Goal: Communication & Community: Answer question/provide support

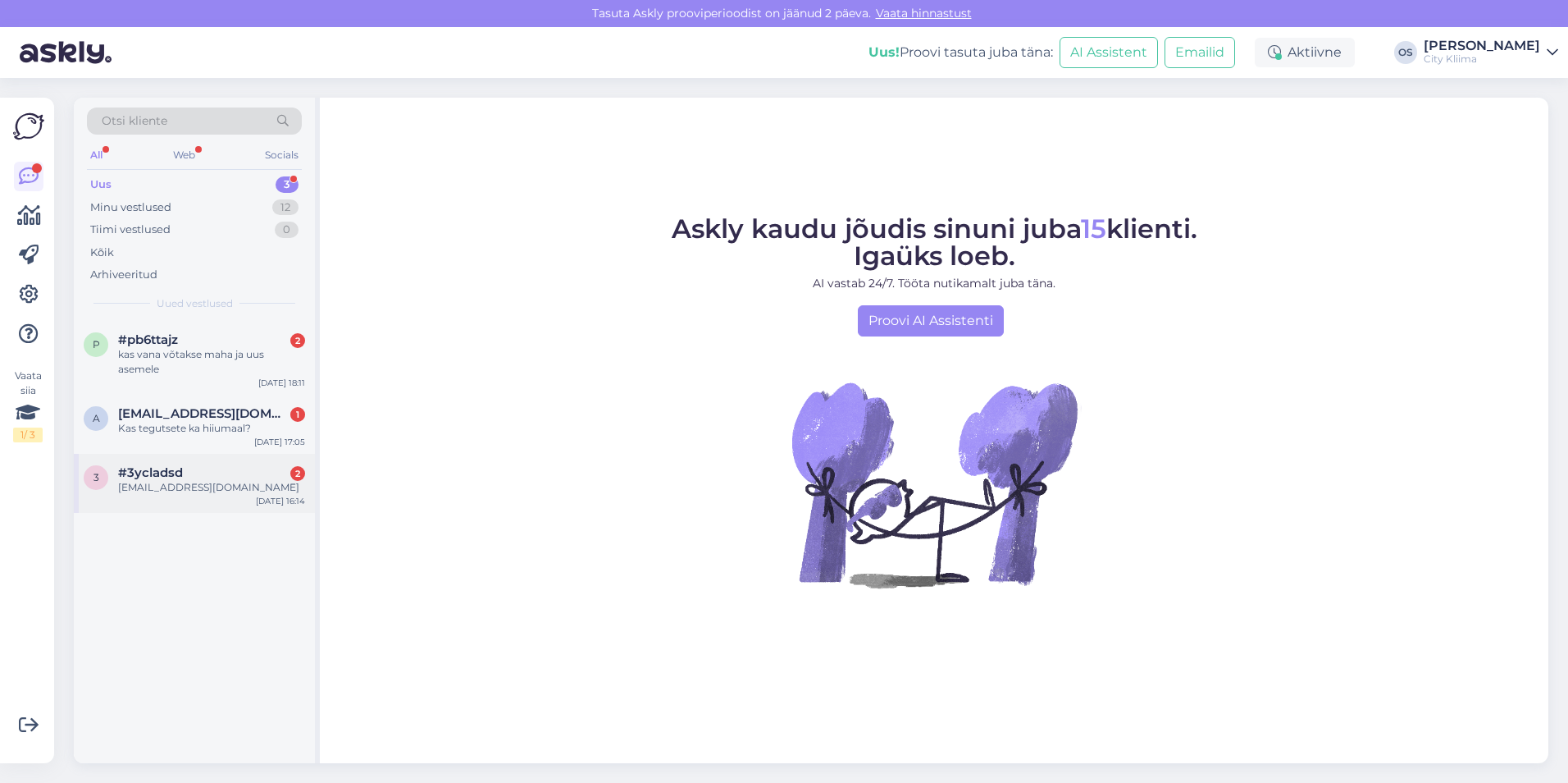
click at [182, 485] on div "[EMAIL_ADDRESS][DOMAIN_NAME]" at bounding box center [211, 487] width 187 height 15
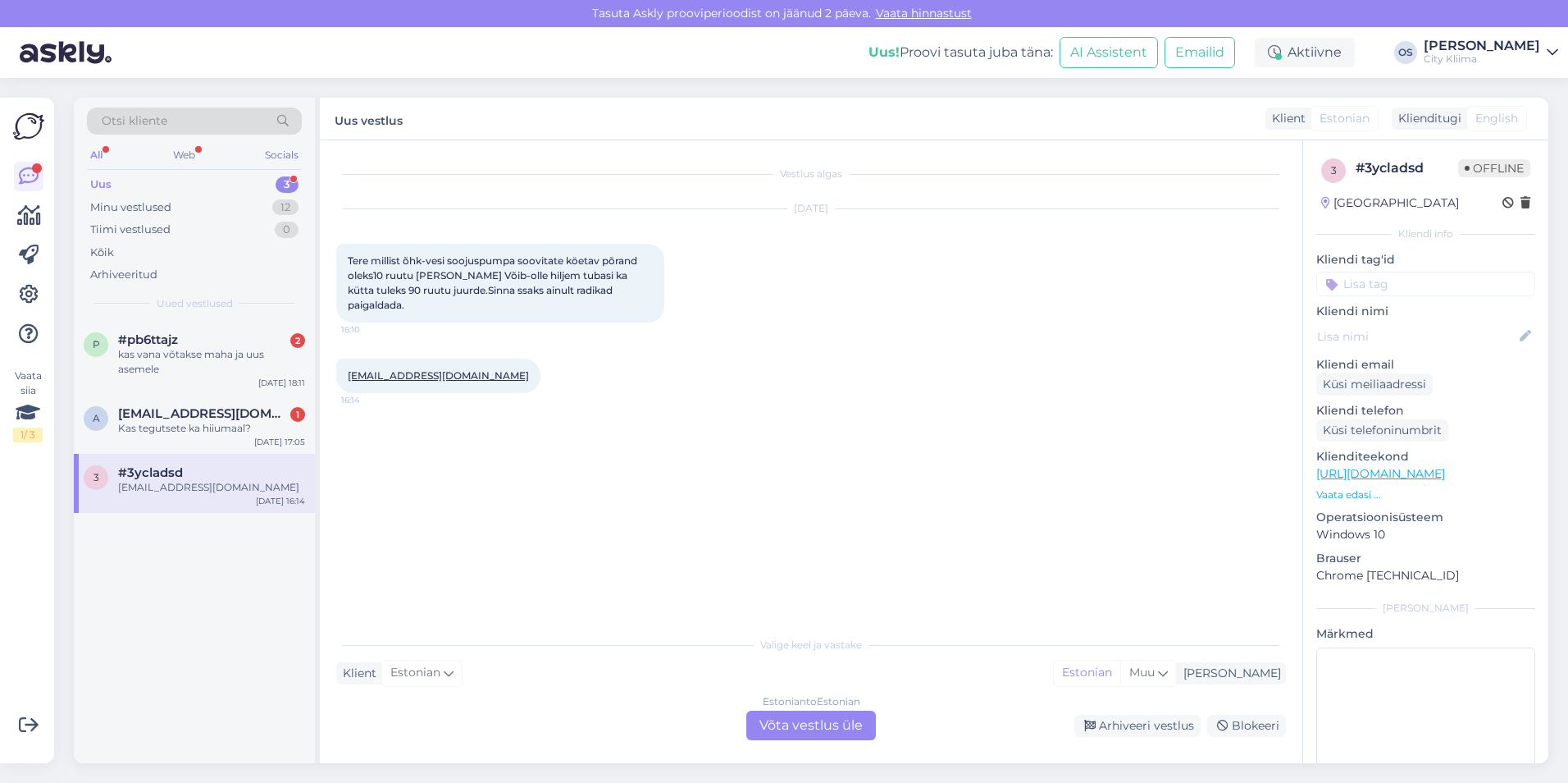
click at [809, 727] on div "Estonian to Estonian Võta vestlus üle" at bounding box center [812, 725] width 130 height 30
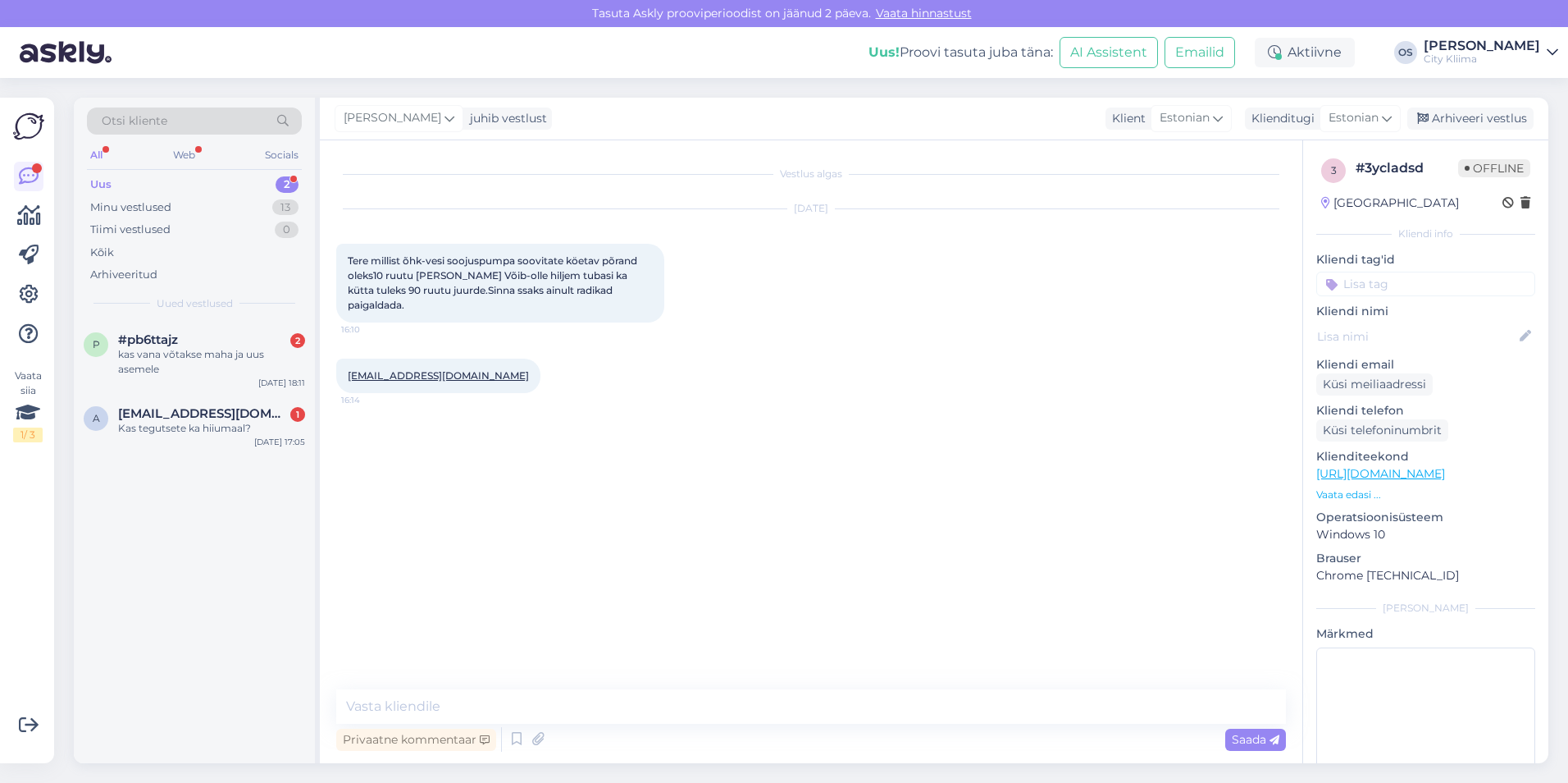
click at [219, 532] on div "p #pb6ttajz 2 kas vana võtakse maha ja uus asemele [DATE] 18:11 a [EMAIL_ADDRES…" at bounding box center [194, 543] width 241 height 443
click at [218, 430] on div "Kas tegutsete ka hiiumaal?" at bounding box center [211, 428] width 187 height 15
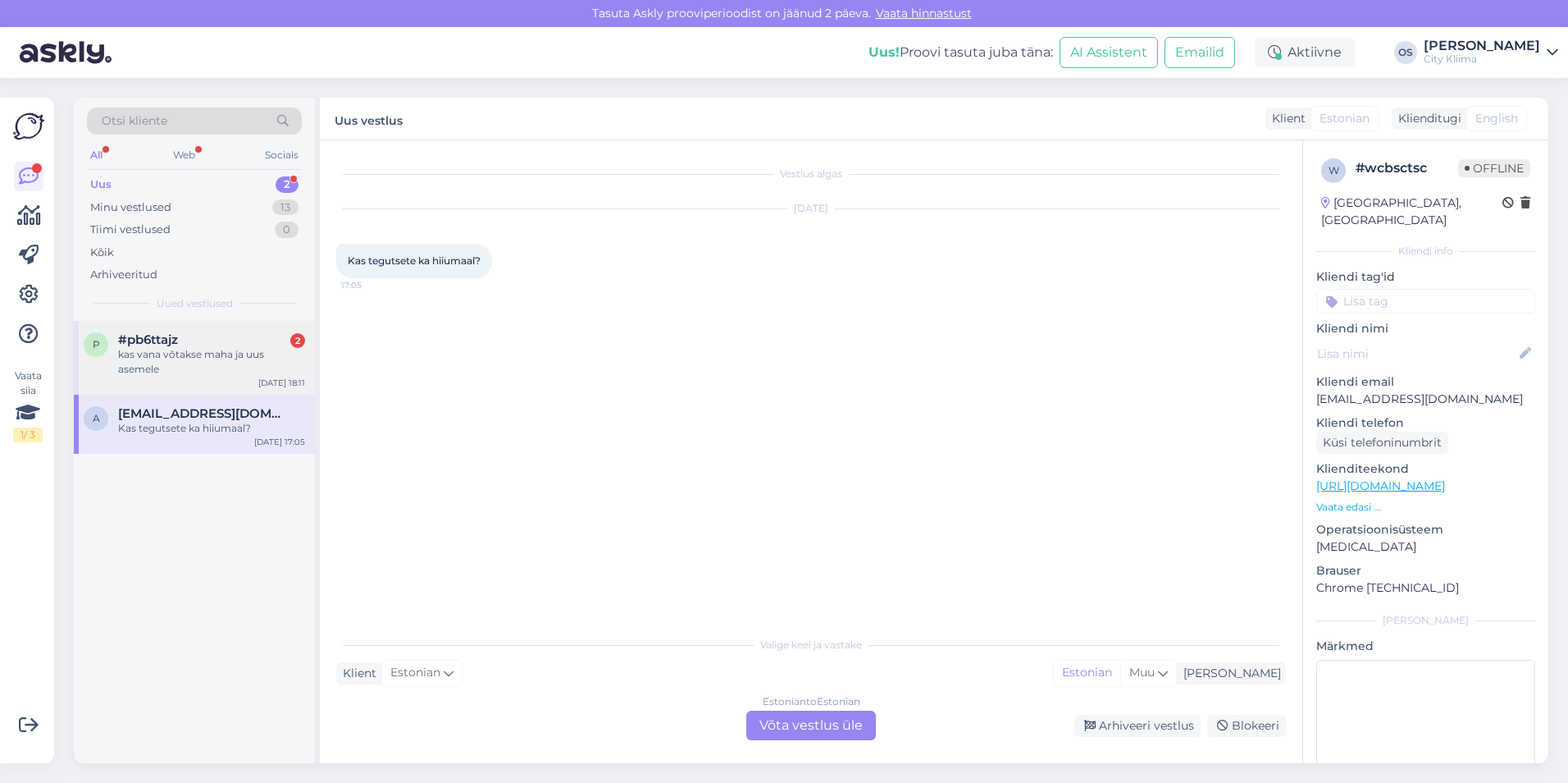
click at [232, 382] on div "p #pb6ttajz 2 kas vana võtakse maha ja uus asemele [DATE] 18:11" at bounding box center [194, 358] width 241 height 74
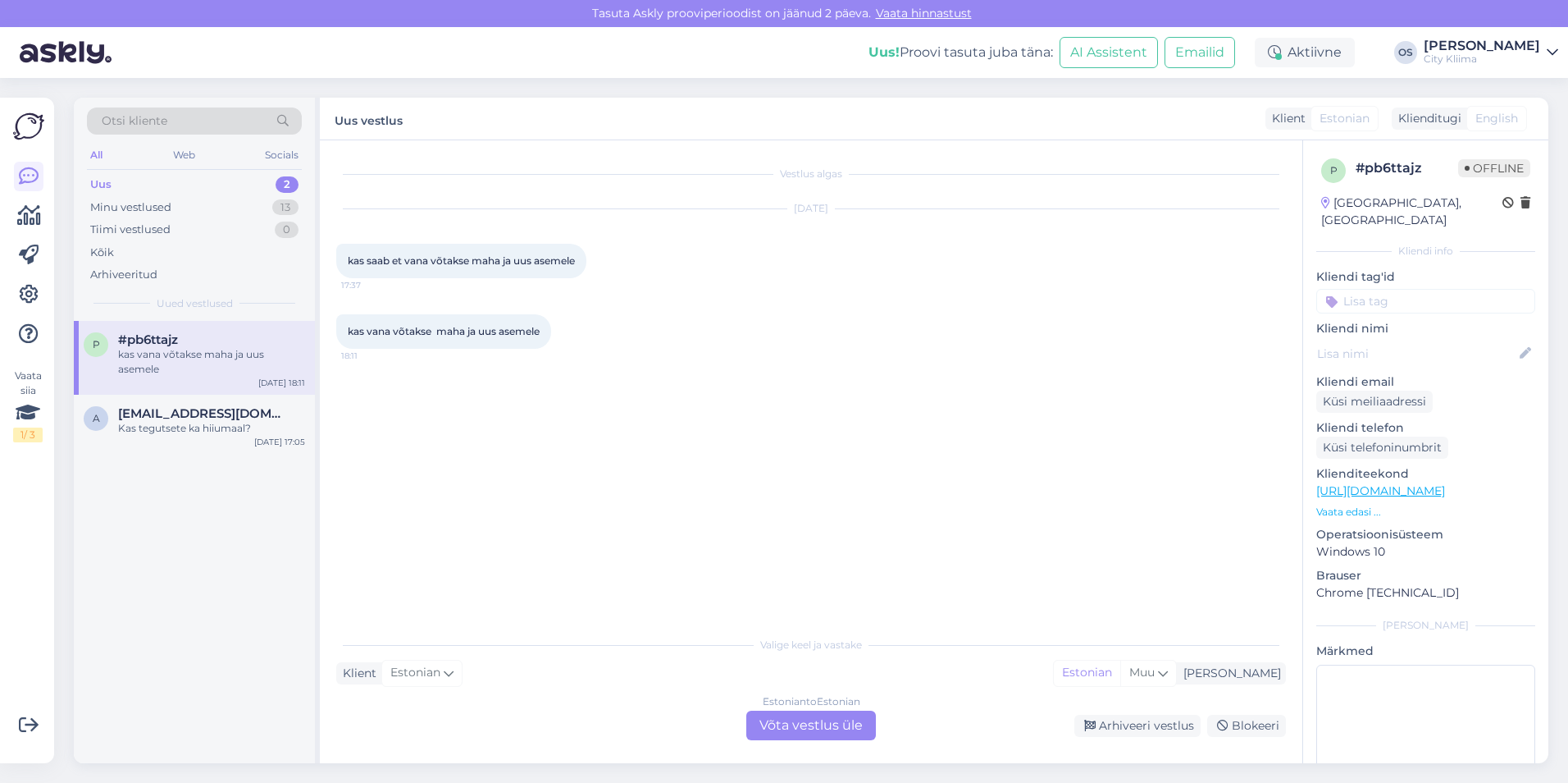
click at [796, 727] on div "Estonian to Estonian Võta vestlus üle" at bounding box center [812, 725] width 130 height 30
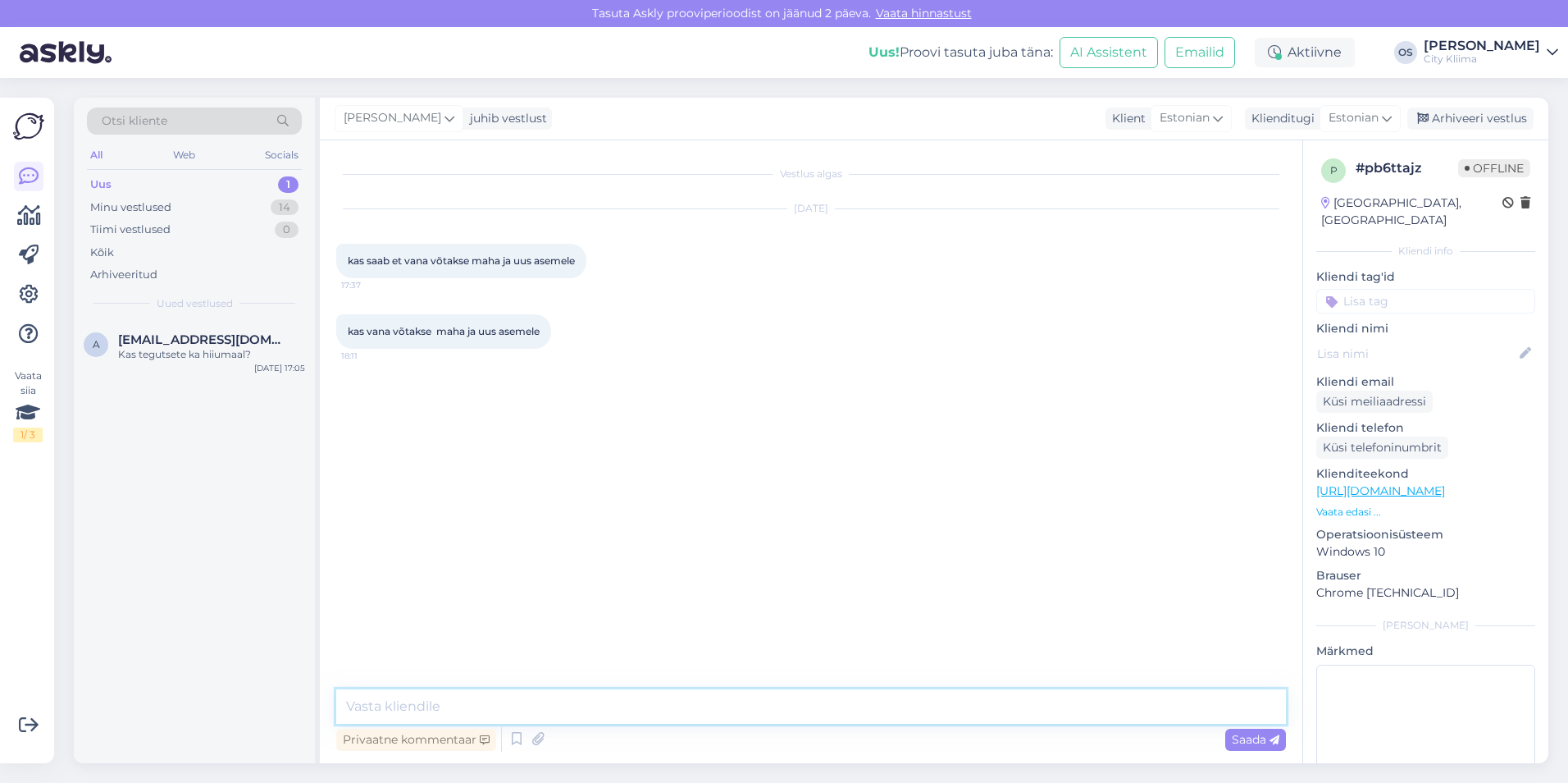
click at [738, 709] on textarea at bounding box center [811, 707] width 950 height 34
click at [418, 709] on textarea "Tere. Ja ikka. Võite saatatäpse päringu meie vormi kaudu [PERSON_NAME] teha täp…" at bounding box center [811, 696] width 950 height 54
click at [908, 711] on textarea "Tere. Ja ikka. Võite saata täpse päringu meie vormi kaudu [PERSON_NAME] teha tä…" at bounding box center [811, 696] width 950 height 54
drag, startPoint x: 772, startPoint y: 709, endPoint x: 816, endPoint y: 716, distance: 44.6
click at [776, 713] on textarea "Tere. Ja ikka. Võite saata täpse päringu meie vormi kaudu [PERSON_NAME] teha tä…" at bounding box center [811, 696] width 950 height 54
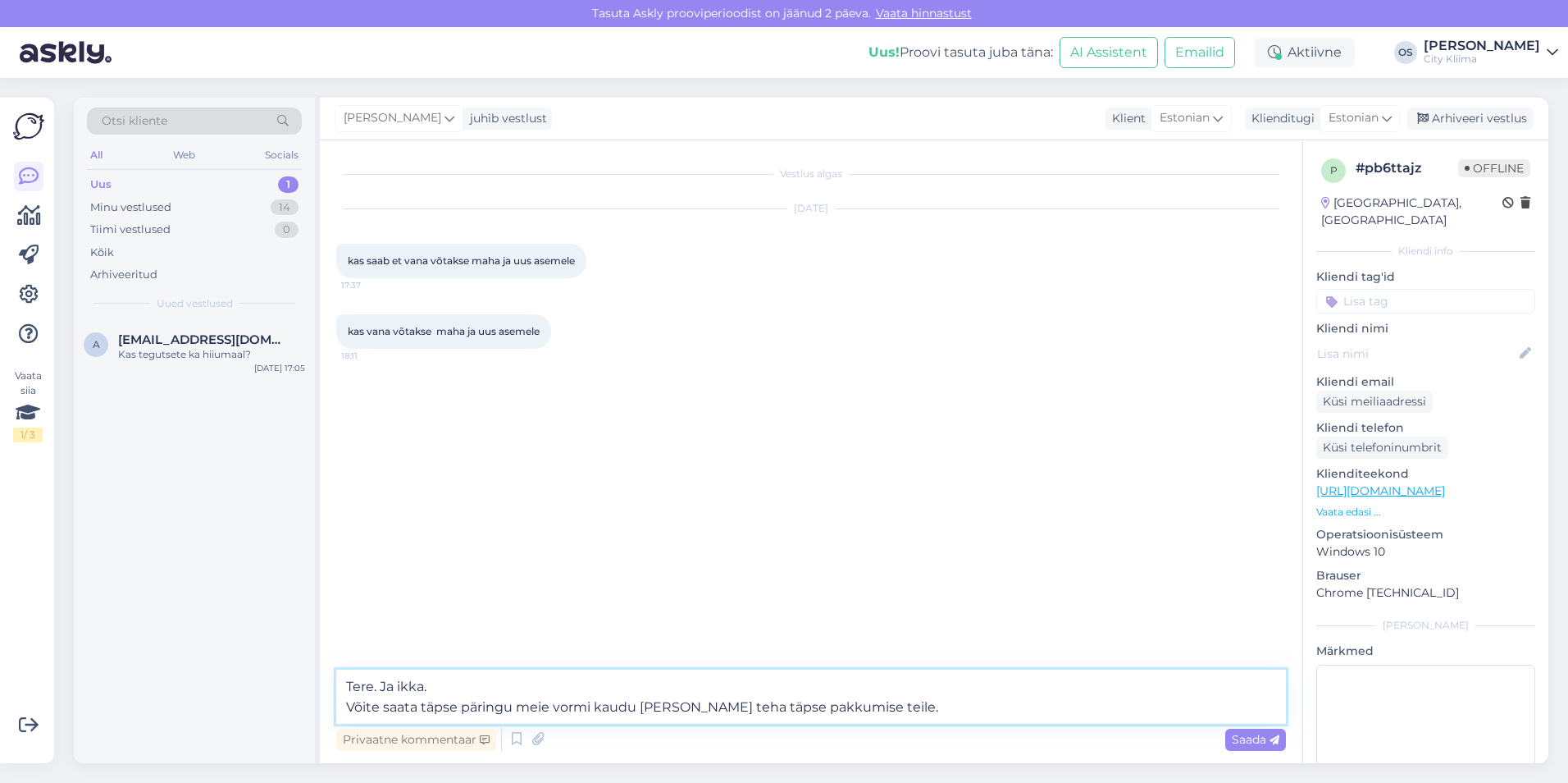
click at [454, 704] on textarea "Tere. Ja ikka. Võite saata täpse päringu meie vormi kaudu [PERSON_NAME] teha tä…" at bounding box center [811, 696] width 950 height 54
click at [907, 721] on textarea "Tere. Ja ikka. Võite saata päringu meie vormi kaudu [PERSON_NAME] teha täpse pa…" at bounding box center [811, 696] width 950 height 54
click at [666, 709] on textarea "Tere. Ja ikka. Võite saata päringu meie vormi kaudu [PERSON_NAME] teha täpse pa…" at bounding box center [811, 696] width 950 height 54
click at [891, 705] on textarea "Tere. Ja ikka. Võite saata päringu meie vormi kaudu [PERSON_NAME] teile teha tä…" at bounding box center [811, 696] width 950 height 54
click at [887, 715] on textarea "Tere. Ja ikka. Võite saata päringu meie vormi kaudu [PERSON_NAME] teile teha tä…" at bounding box center [811, 696] width 950 height 54
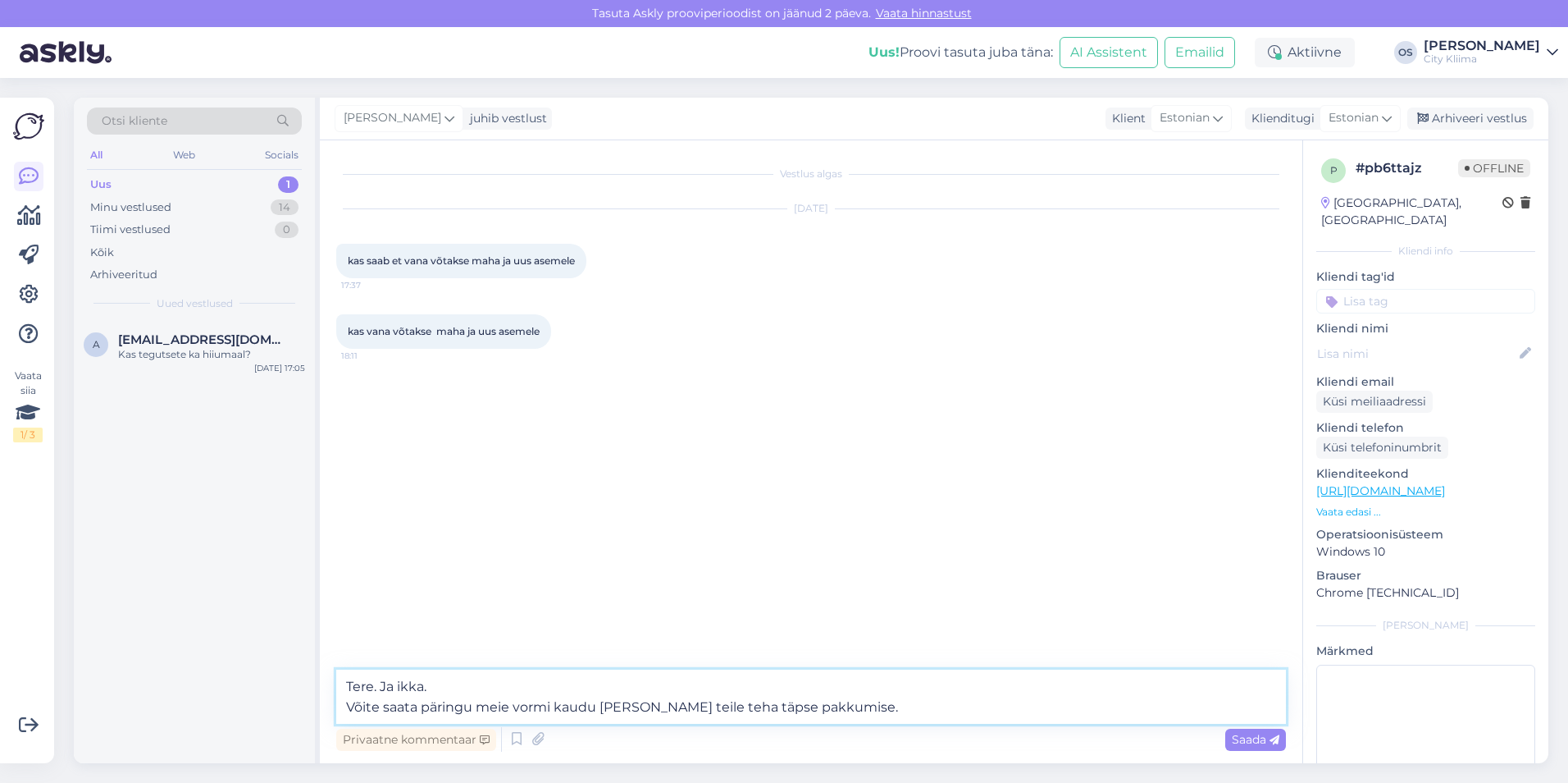
click at [929, 687] on textarea "Tere. Ja ikka. Võite saata päringu meie vormi kaudu [PERSON_NAME] teile teha tä…" at bounding box center [811, 696] width 950 height 54
click at [917, 715] on textarea "Tere. Ja ikka. Võite saata päringu meie vormi kaudu [PERSON_NAME] teile teha tä…" at bounding box center [811, 696] width 950 height 54
paste textarea "[URL][DOMAIN_NAME]"
type textarea "Tere. Ja ikka. Võite saata päringu meie vormi kaudu [PERSON_NAME] teile teha tä…"
click at [1253, 744] on span "Saada" at bounding box center [1256, 739] width 48 height 15
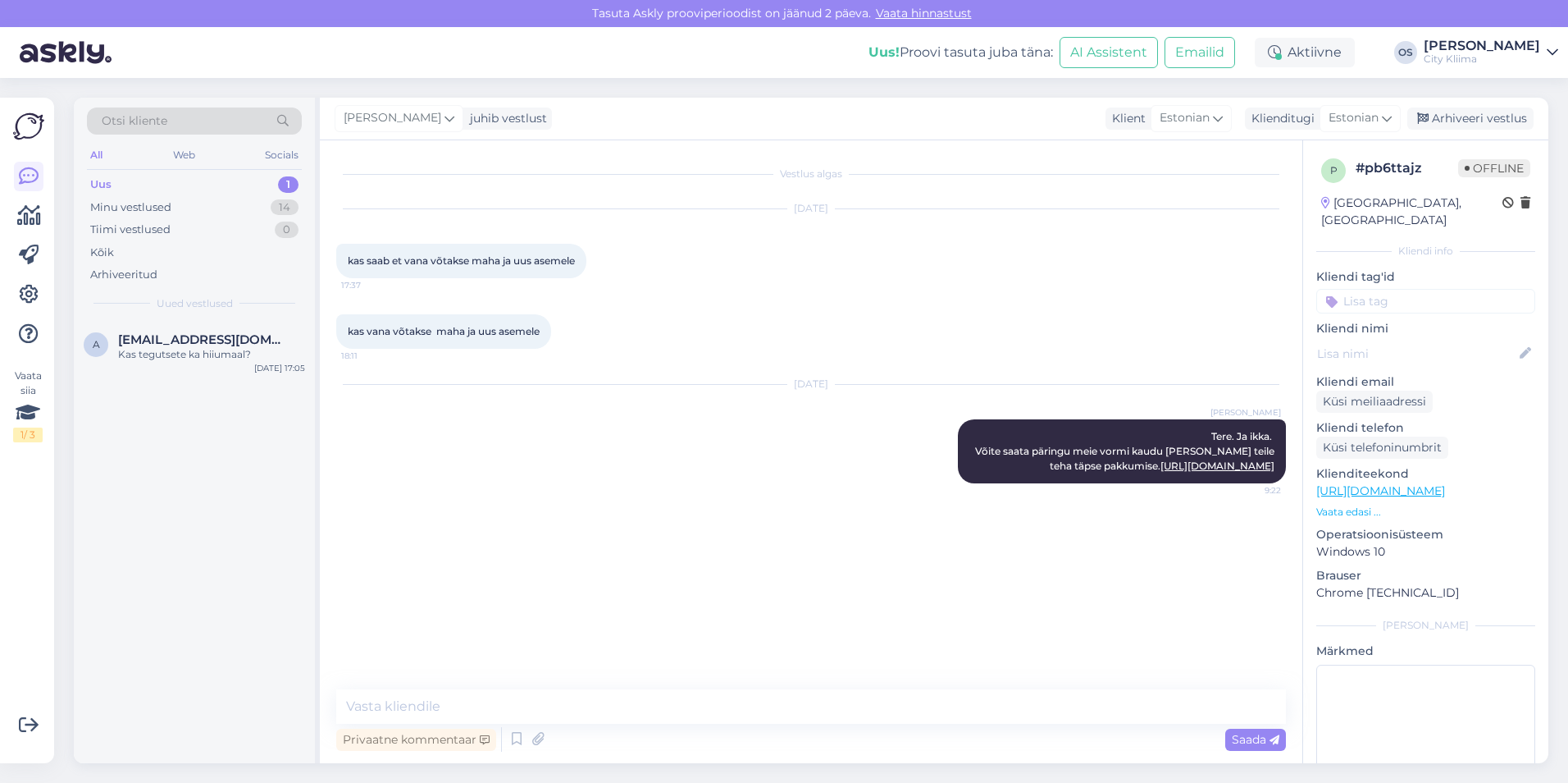
click at [246, 439] on div "a [EMAIL_ADDRESS][DOMAIN_NAME] Kas tegutsete ka hiiumaal? [DATE] 17:05" at bounding box center [194, 543] width 241 height 443
click at [204, 365] on div "a [EMAIL_ADDRESS][DOMAIN_NAME] Kas tegutsete ka hiiumaal? [DATE] 17:05" at bounding box center [194, 350] width 241 height 59
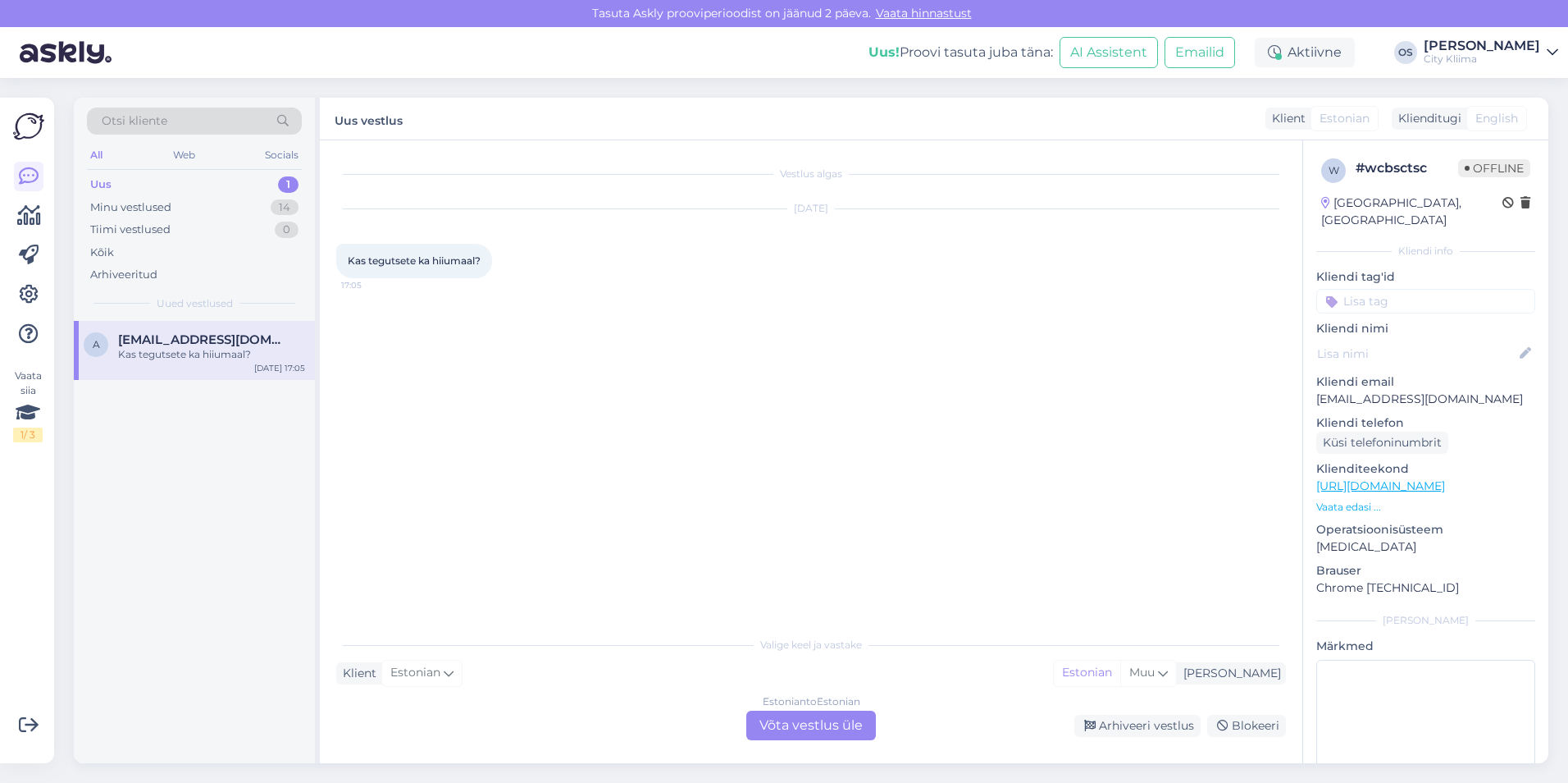
click at [847, 735] on div "Estonian to Estonian Võta vestlus üle" at bounding box center [812, 725] width 130 height 30
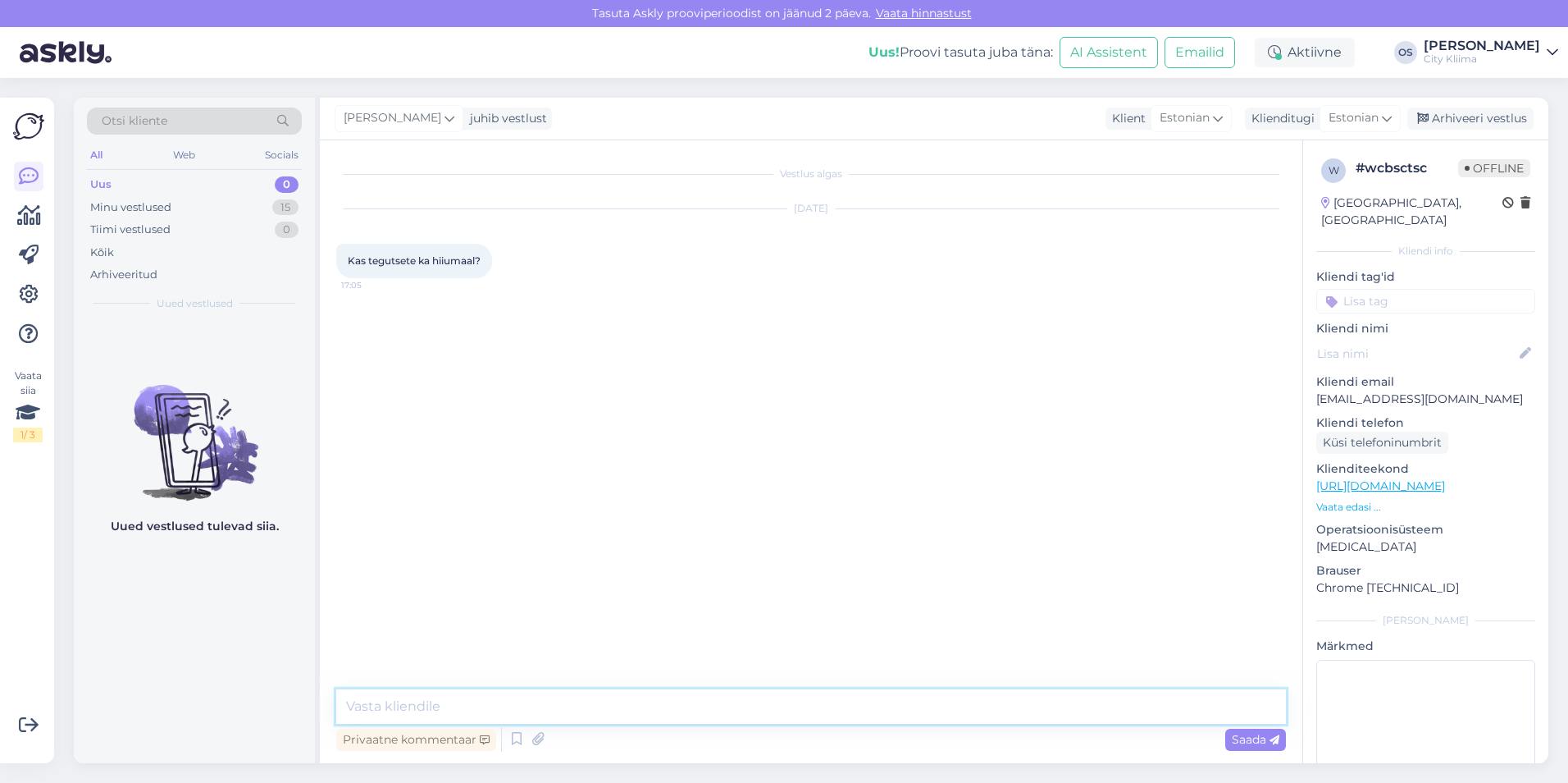
click at [657, 709] on textarea at bounding box center [811, 707] width 950 height 34
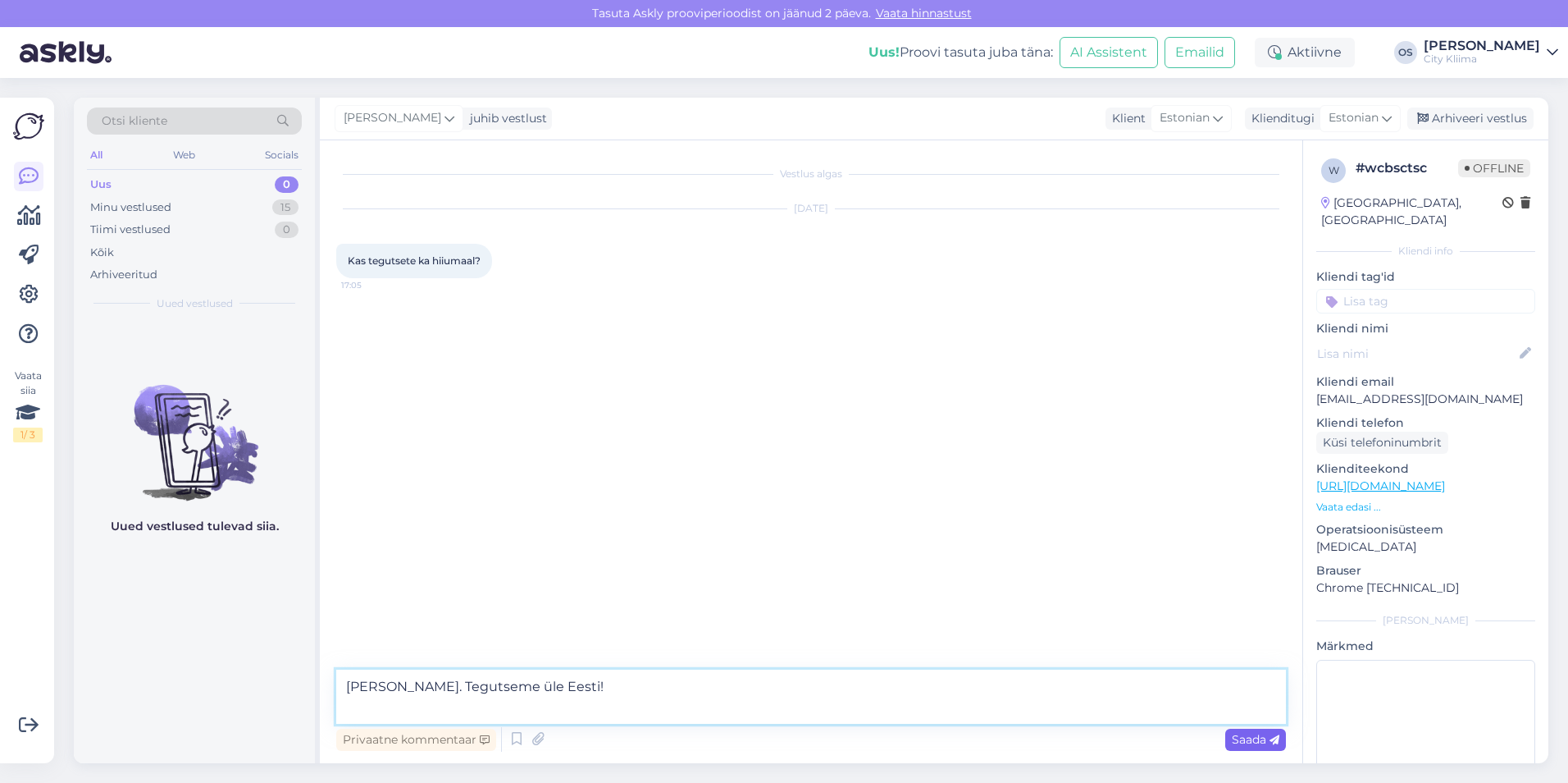
type textarea "[PERSON_NAME]. Tegutseme üle Eesti!"
click at [1266, 738] on span "Saada" at bounding box center [1256, 739] width 48 height 15
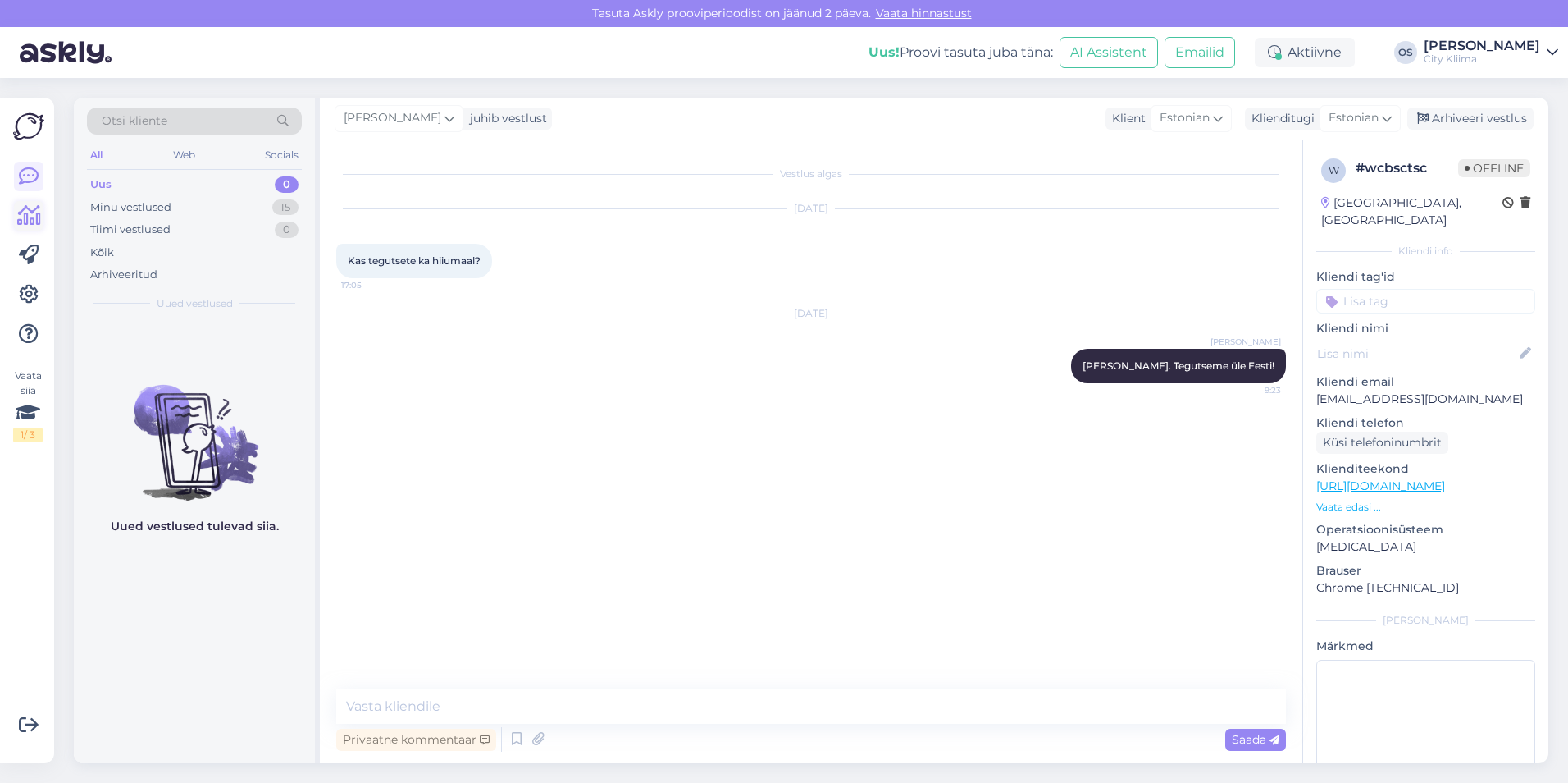
click at [26, 214] on icon at bounding box center [29, 216] width 24 height 20
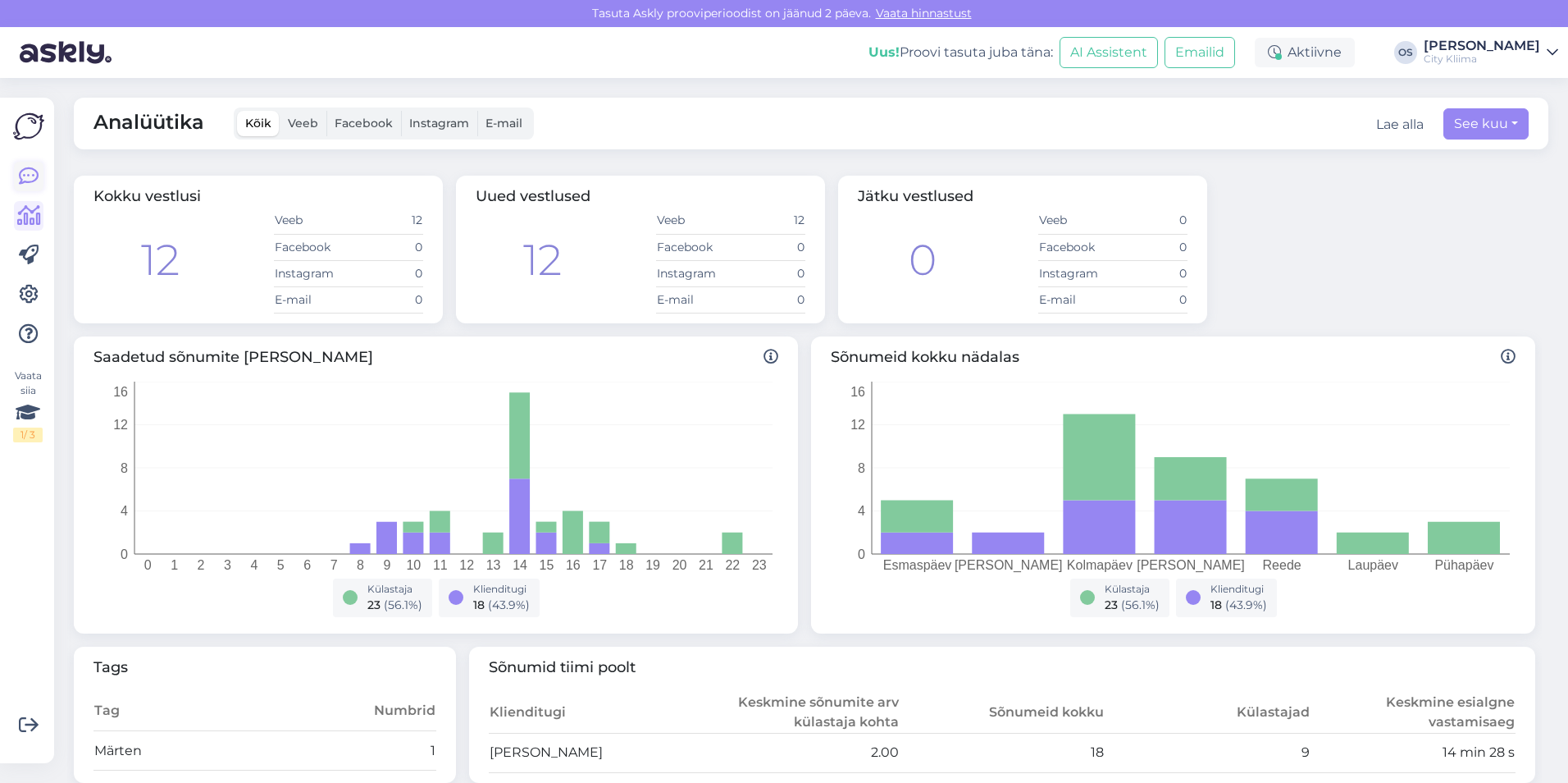
click at [30, 182] on icon at bounding box center [28, 176] width 20 height 20
